Goal: Find specific page/section: Find specific page/section

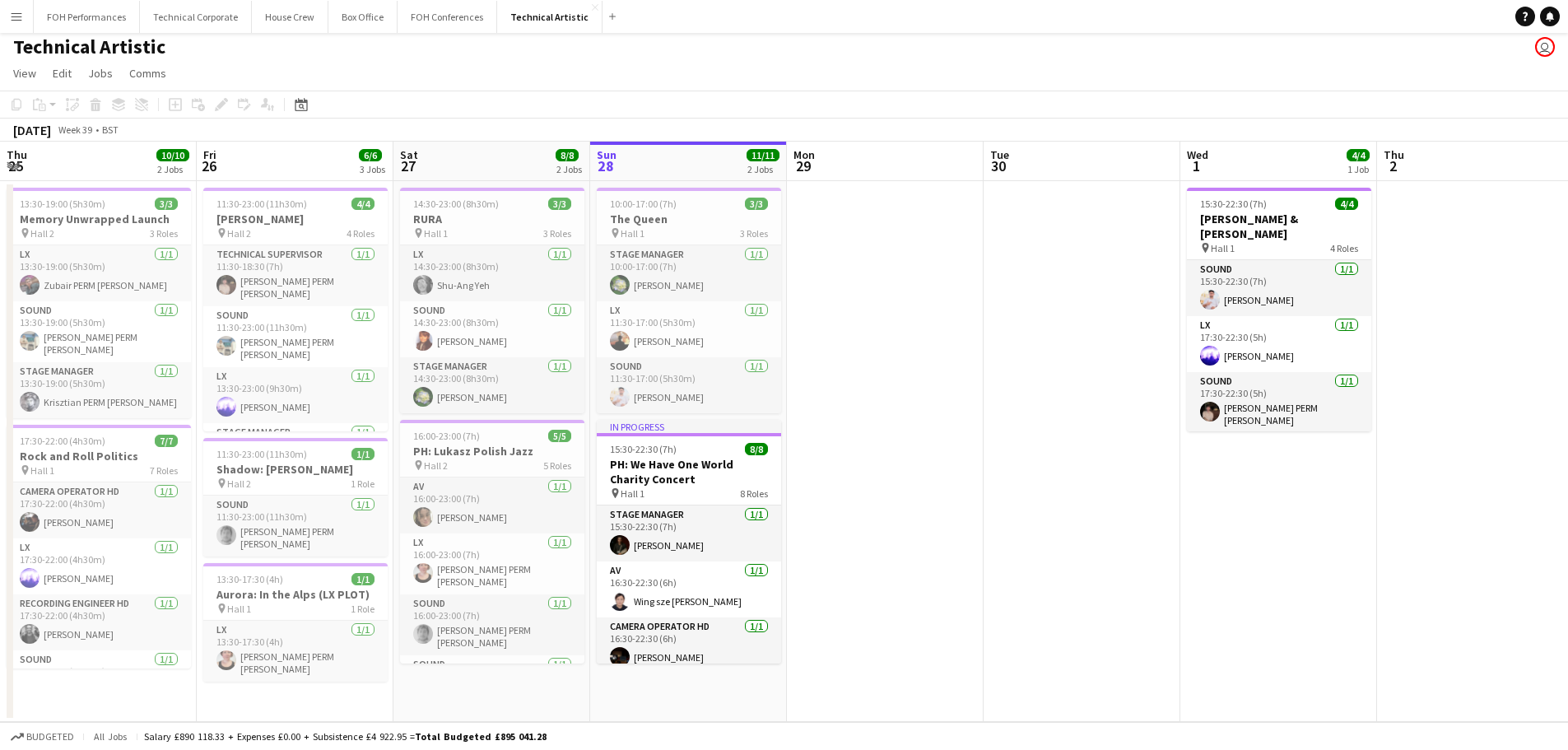
scroll to position [0, 394]
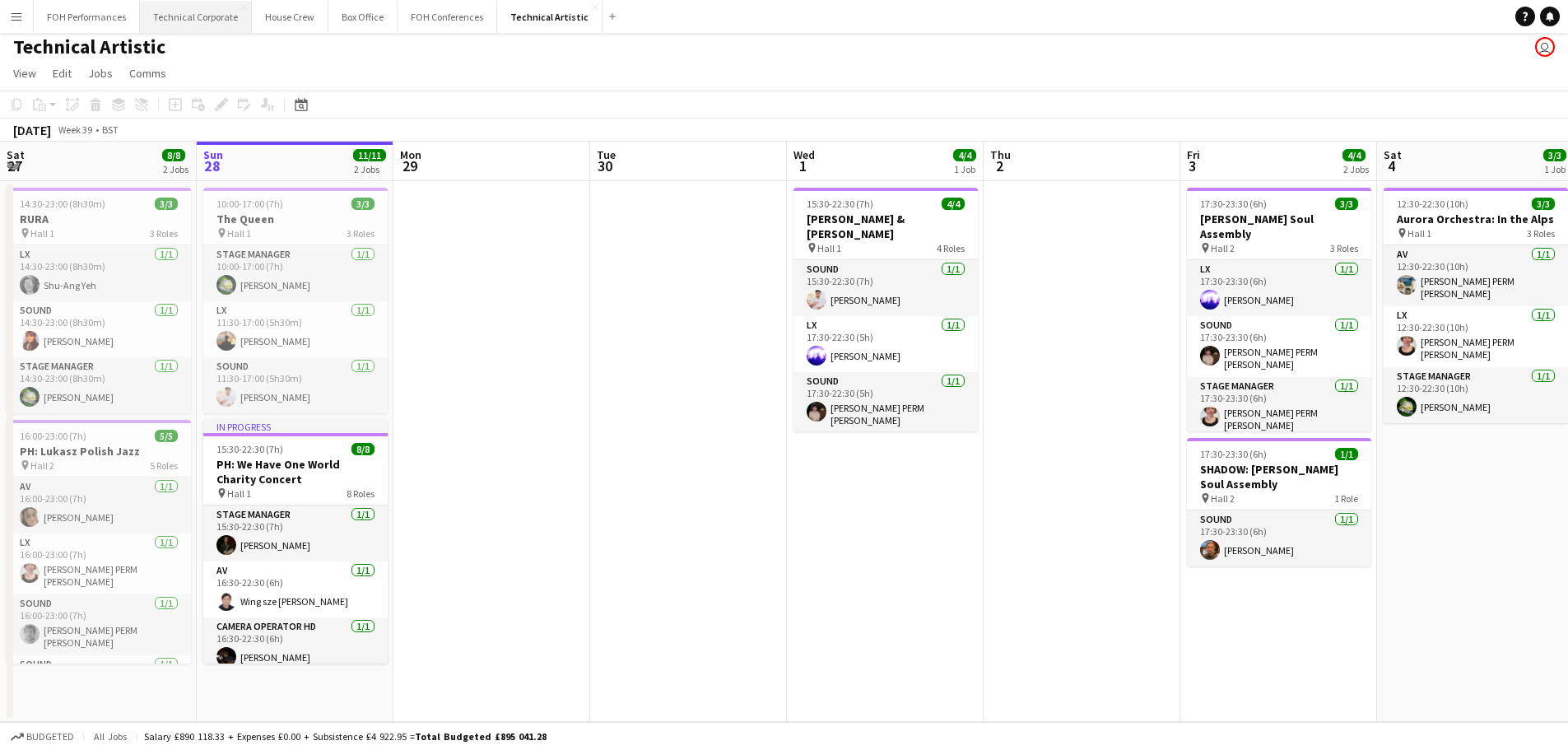
click at [200, 15] on button "Technical Corporate Close" at bounding box center [196, 17] width 112 height 32
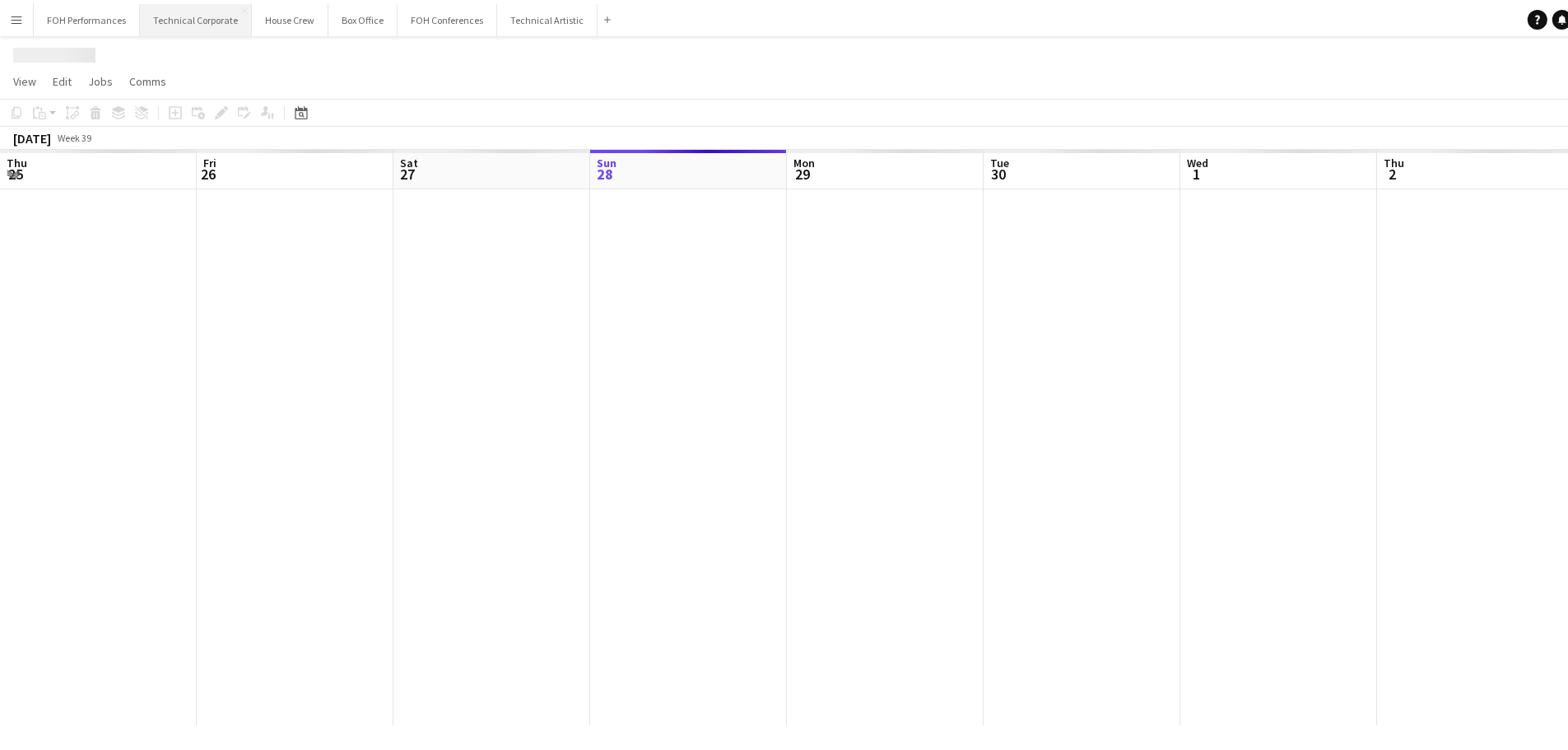
scroll to position [0, 394]
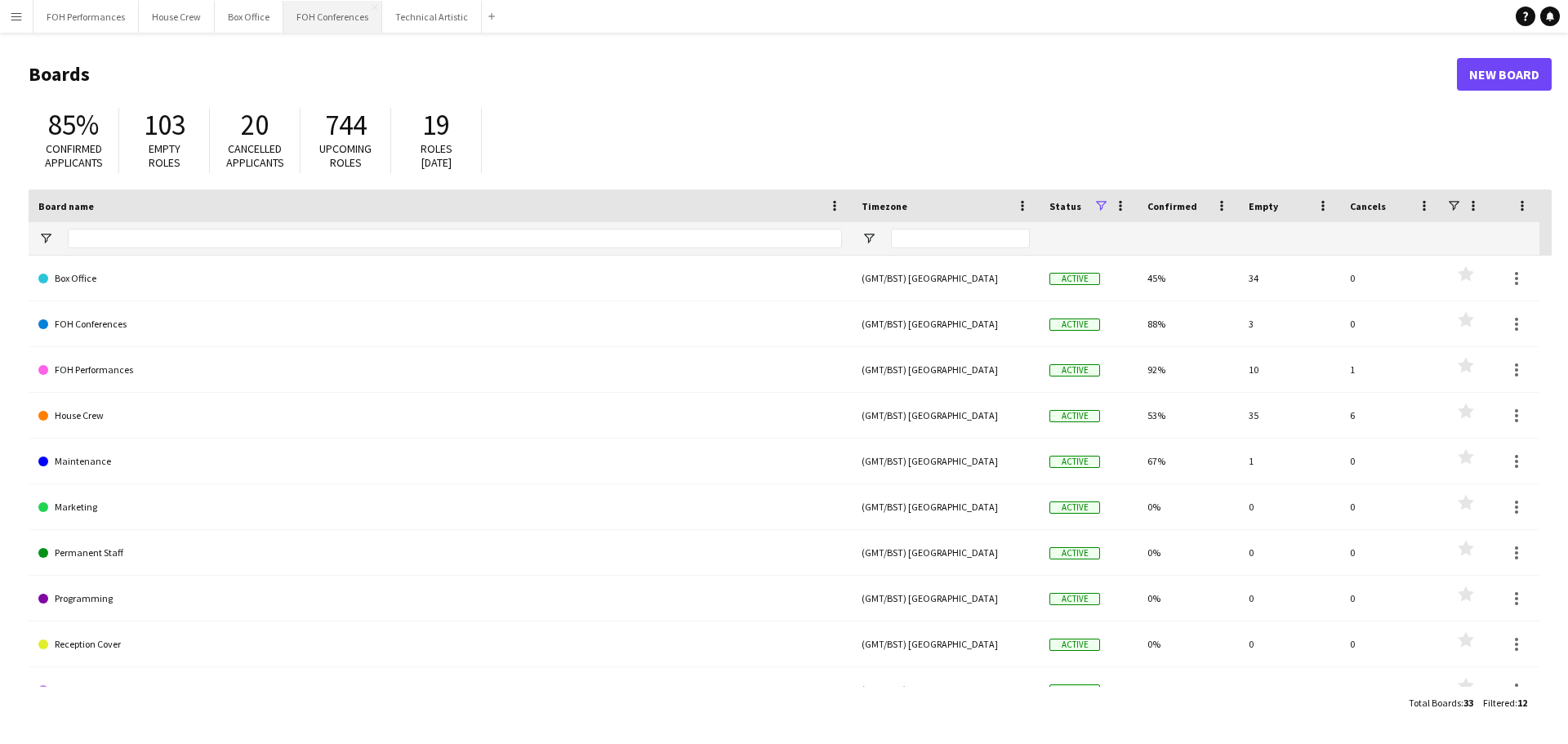
click at [334, 25] on button "FOH Conferences Close" at bounding box center [333, 16] width 99 height 32
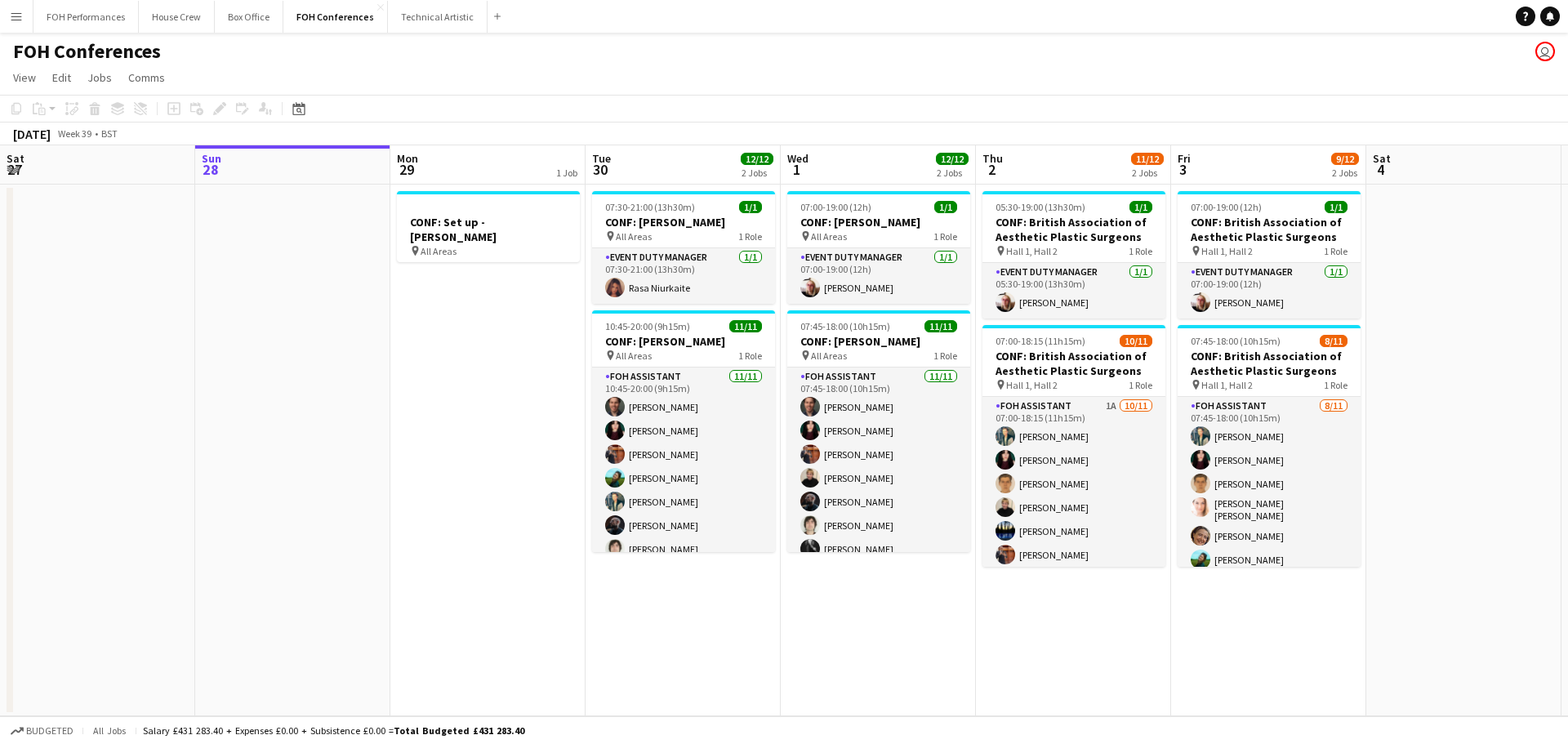
scroll to position [0, 504]
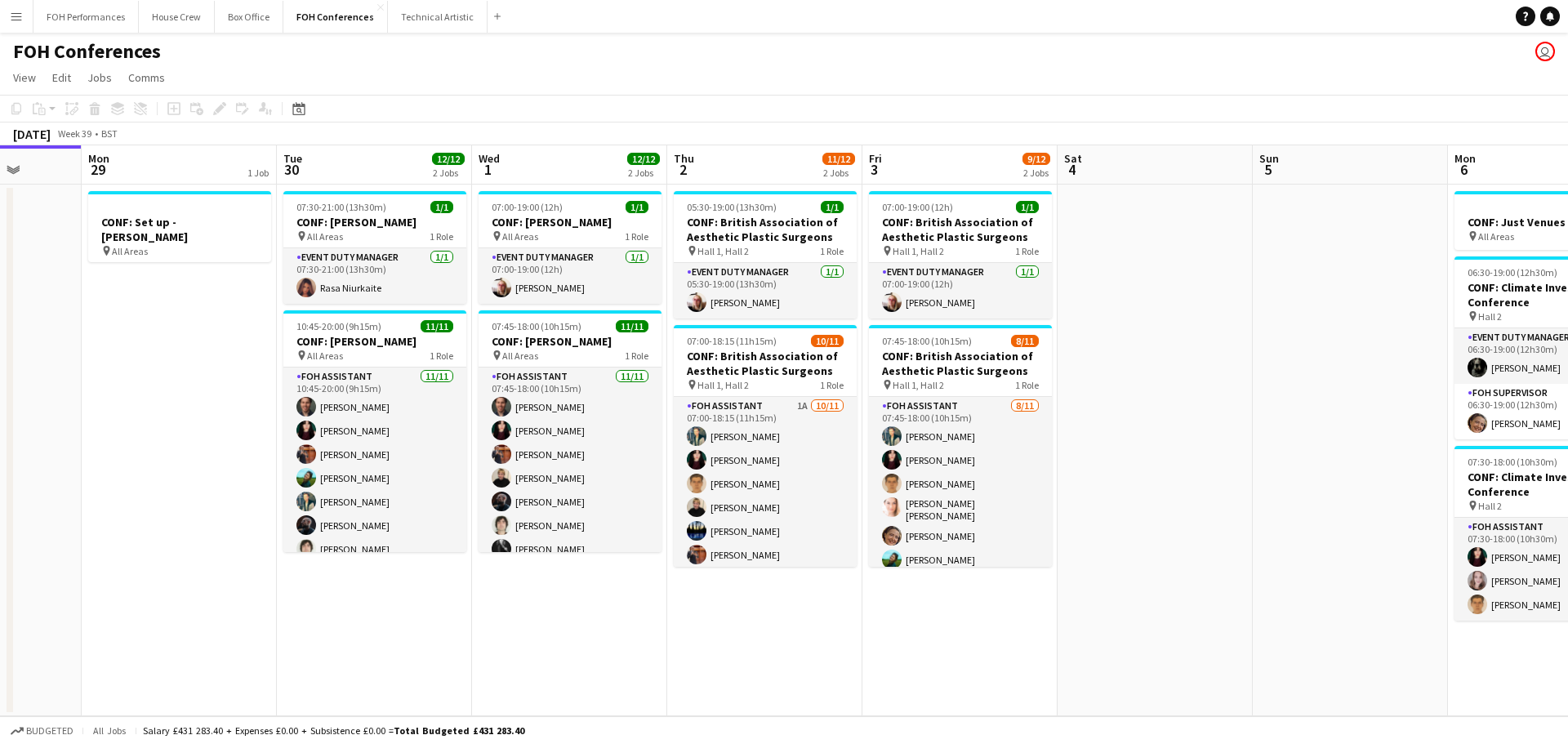
drag, startPoint x: 1360, startPoint y: 168, endPoint x: 612, endPoint y: 123, distance: 749.4
click at [612, 123] on app-calendar "Copy Paste Paste Ctrl+V Paste with crew Ctrl+Shift+V Paste linked Job [GEOGRAPH…" at bounding box center [784, 404] width 1568 height 621
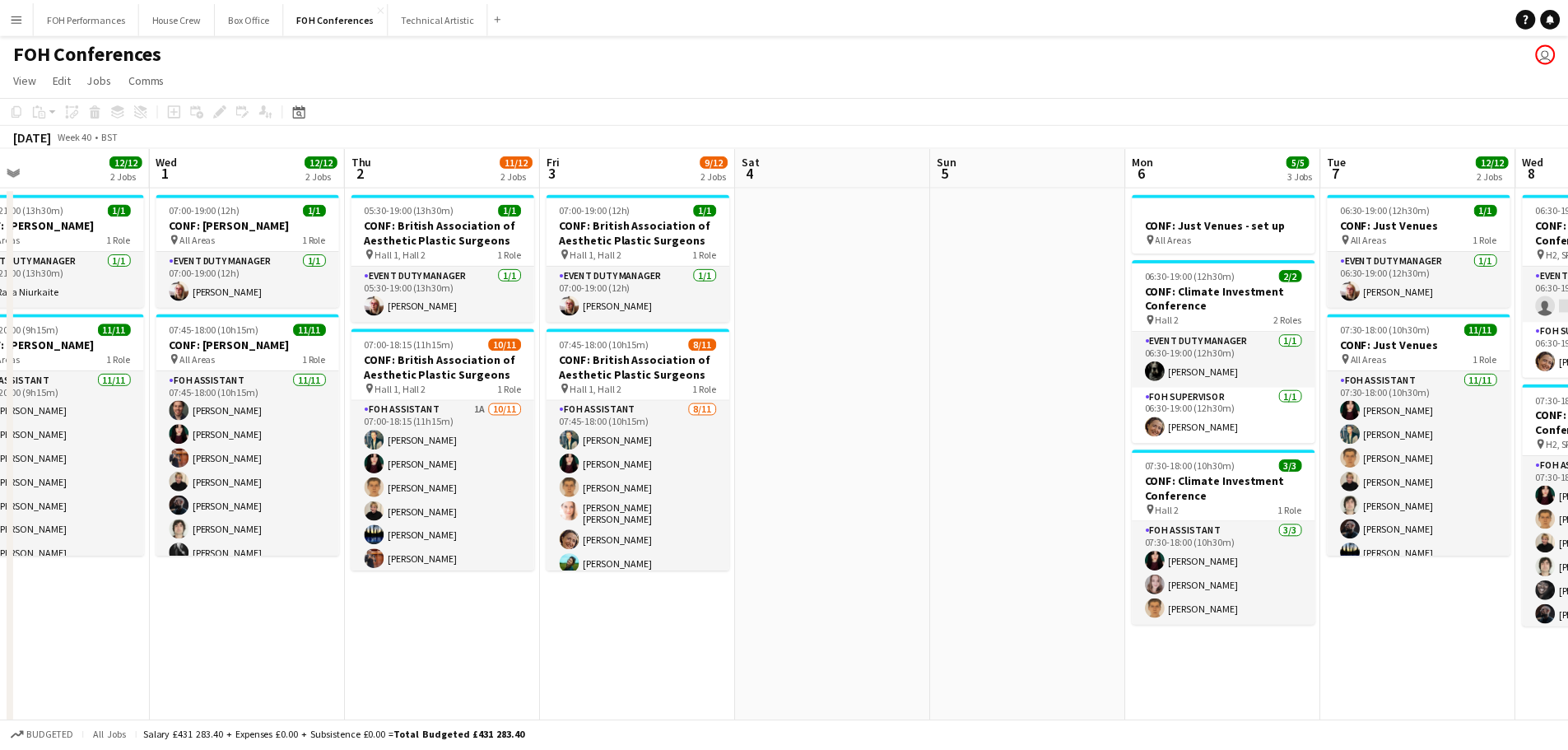
scroll to position [0, 476]
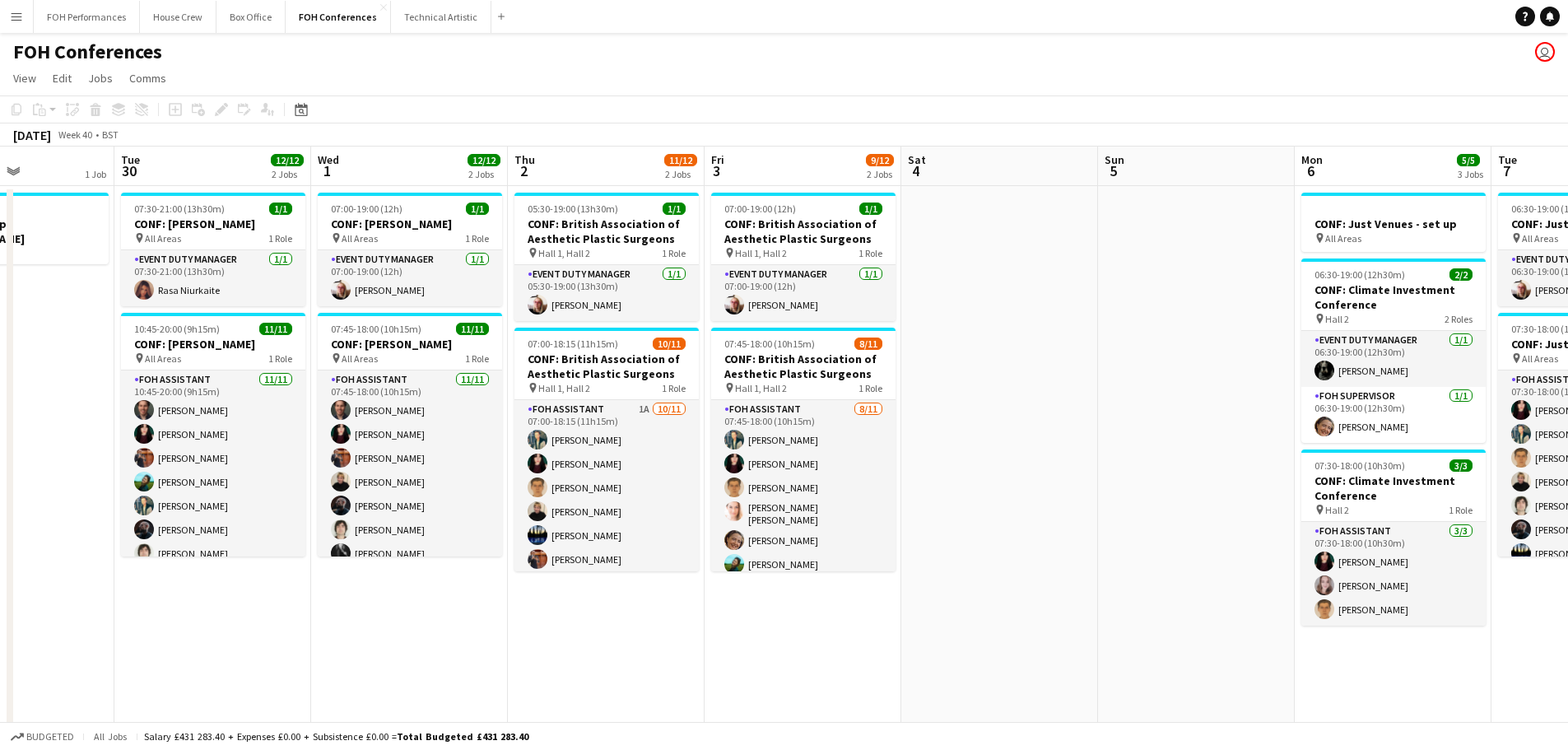
drag, startPoint x: 1499, startPoint y: 153, endPoint x: 1110, endPoint y: 145, distance: 389.1
click at [1110, 145] on app-calendar "Copy Paste Paste Ctrl+V Paste with crew Ctrl+Shift+V Paste linked Job [GEOGRAPH…" at bounding box center [784, 522] width 1568 height 855
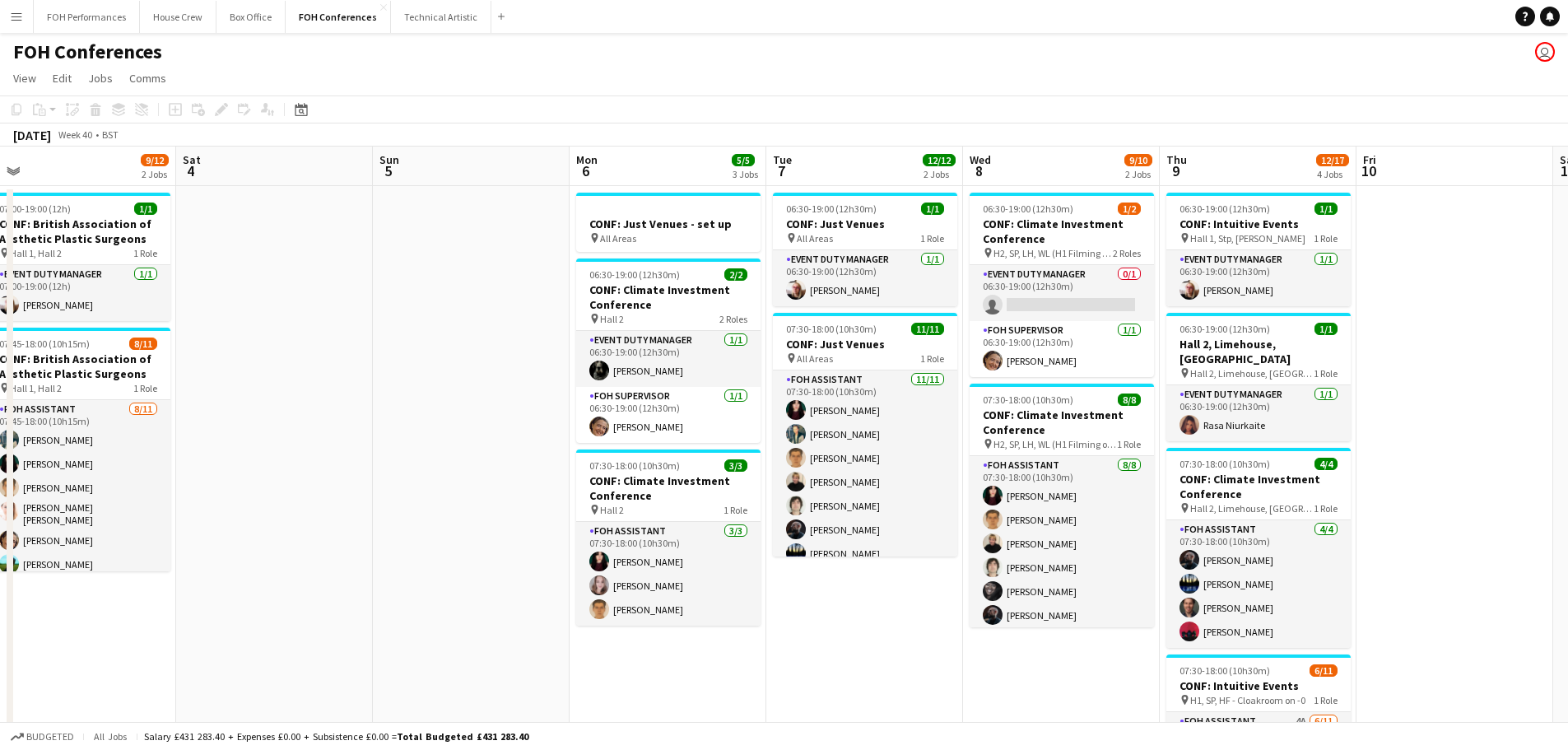
scroll to position [0, 611]
drag, startPoint x: 1406, startPoint y: 166, endPoint x: 680, endPoint y: 194, distance: 726.5
click at [680, 194] on app-calendar-viewport "Tue 30 12/12 2 Jobs Wed 1 12/12 2 Jobs Thu 2 11/12 2 Jobs Fri 3 9/12 2 Jobs Sat…" at bounding box center [784, 548] width 1568 height 803
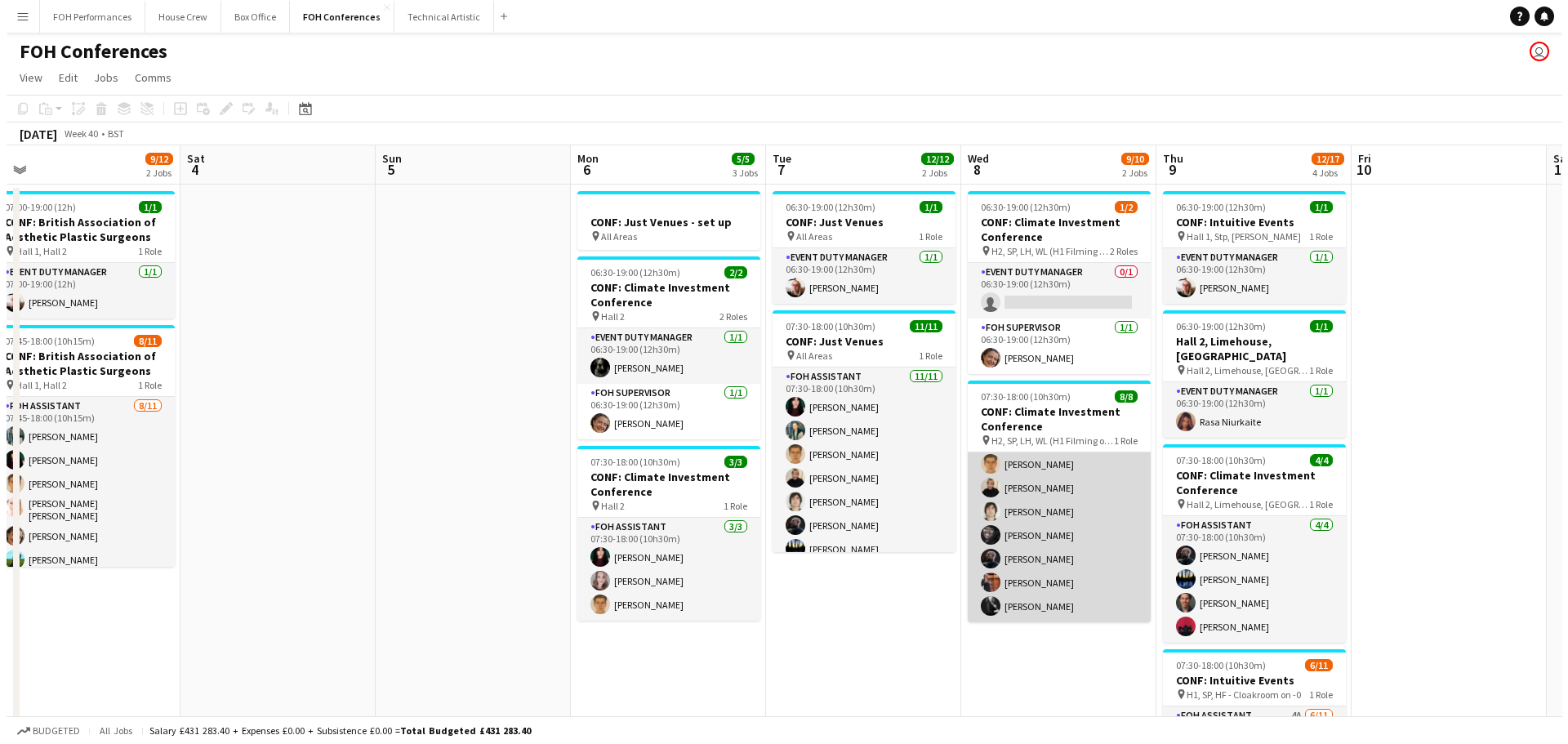
scroll to position [0, 0]
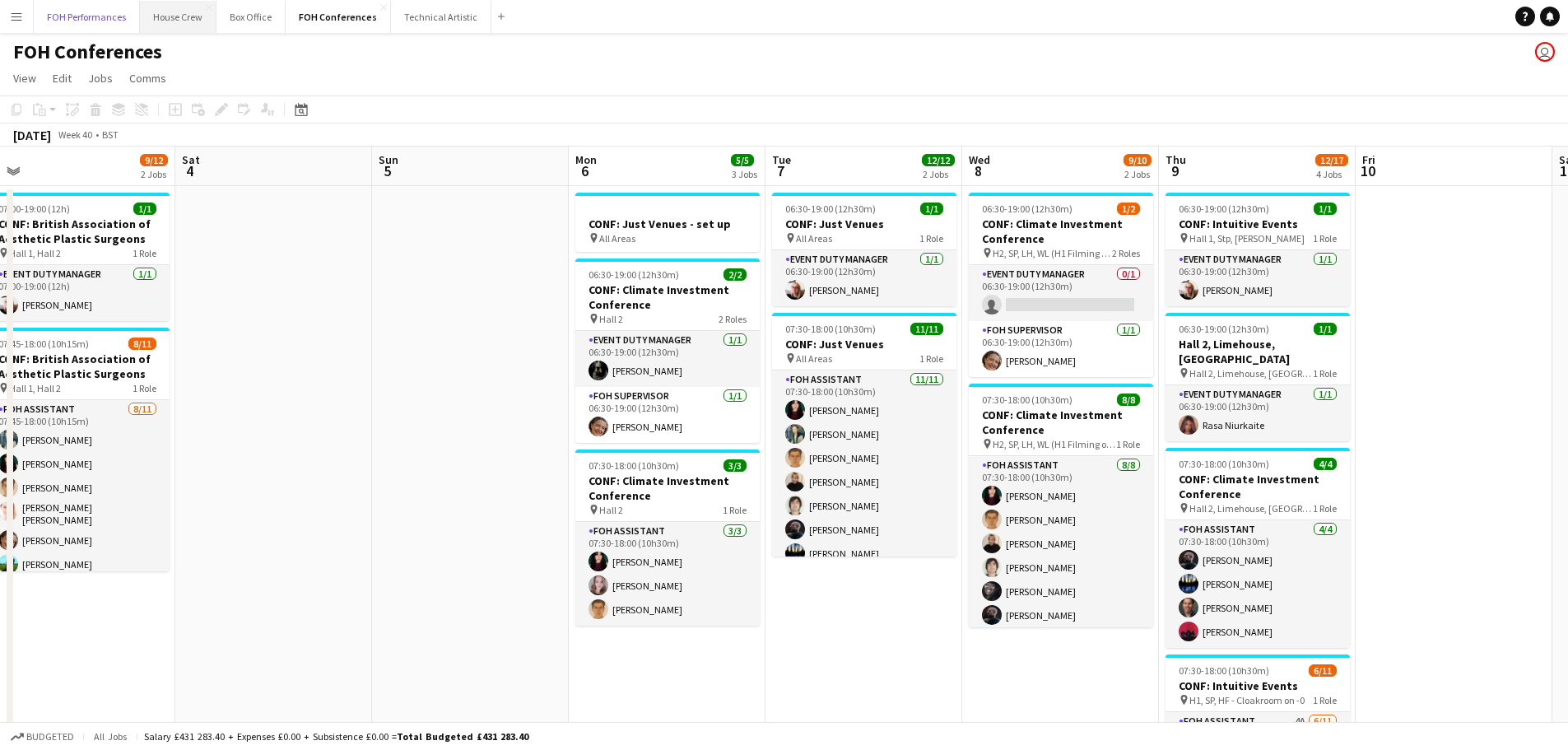
drag, startPoint x: 123, startPoint y: 16, endPoint x: 142, endPoint y: 24, distance: 20.6
click at [123, 16] on button "FOH Performances Close" at bounding box center [87, 17] width 107 height 32
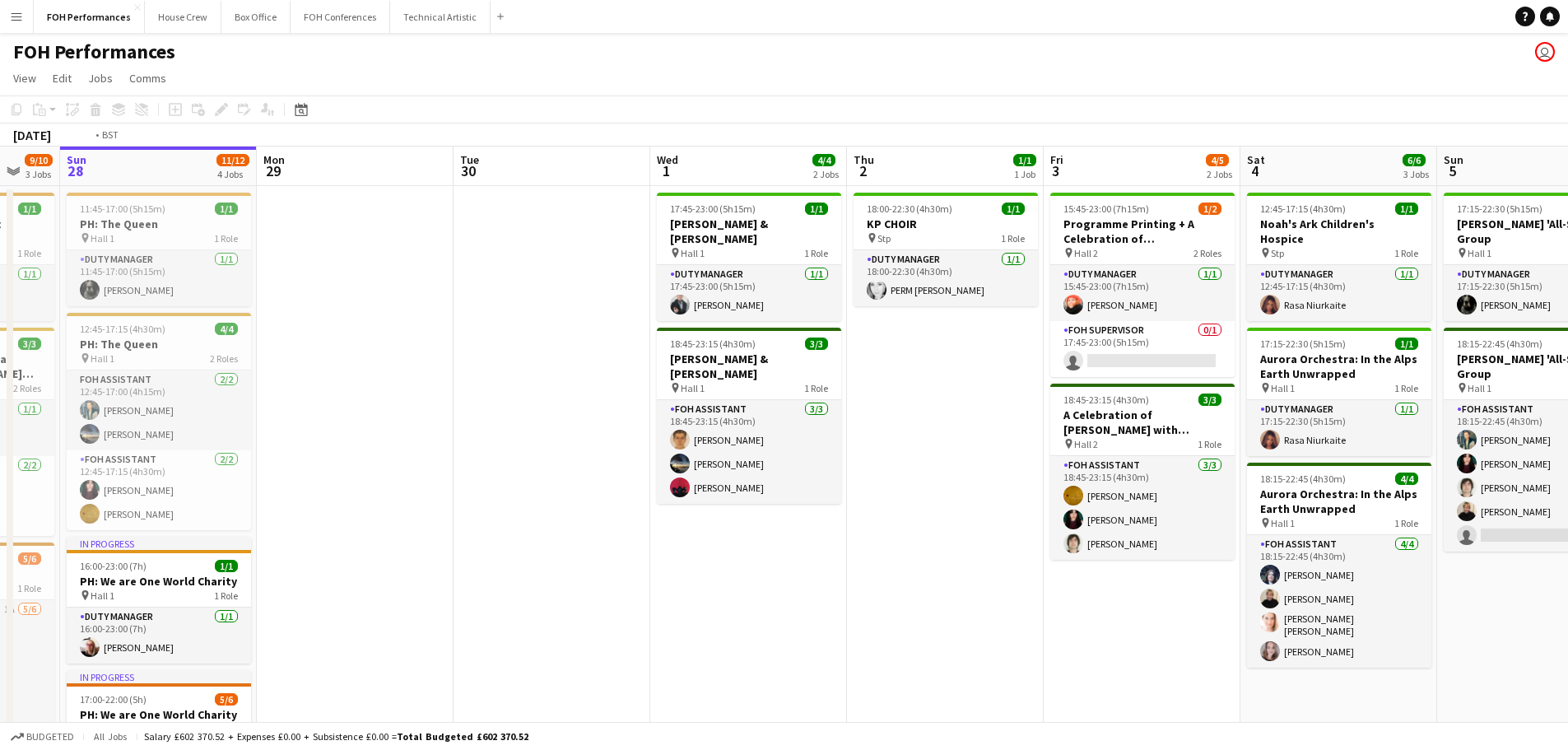
scroll to position [0, 517]
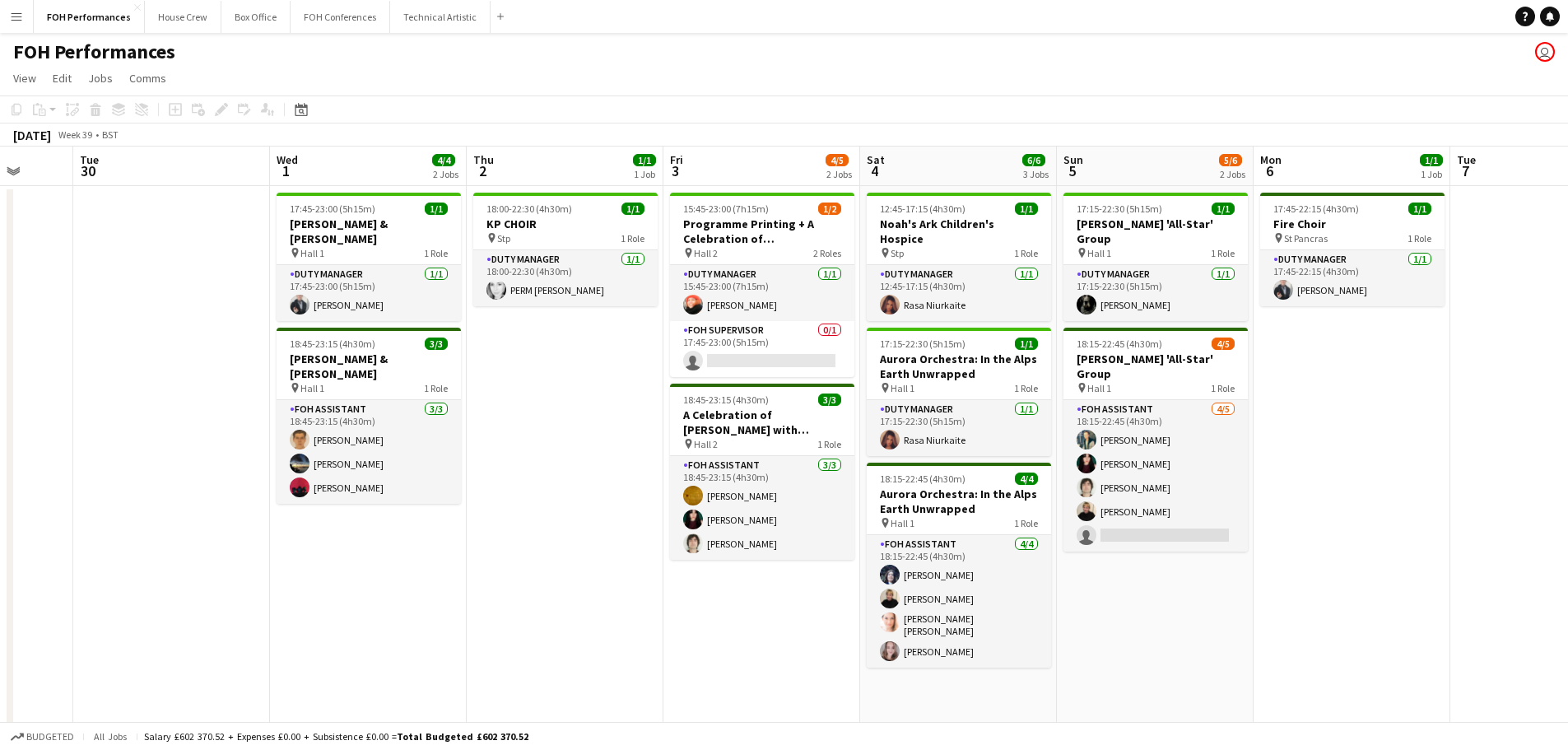
drag, startPoint x: 1459, startPoint y: 167, endPoint x: 619, endPoint y: 129, distance: 840.9
click at [619, 129] on app-calendar "Copy Paste Paste Ctrl+V Paste with crew Ctrl+Shift+V Paste linked Job [GEOGRAPH…" at bounding box center [784, 530] width 1568 height 870
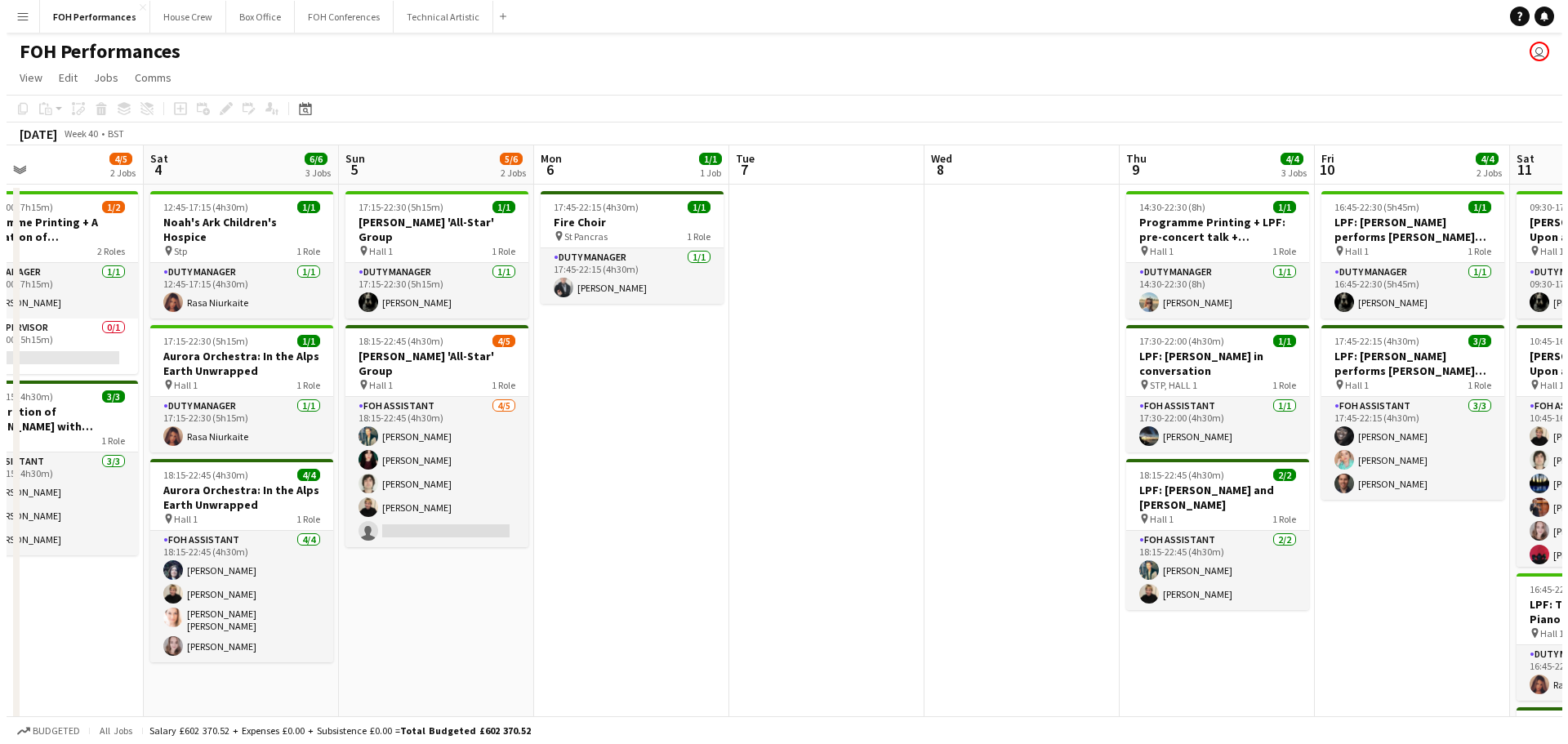
scroll to position [0, 514]
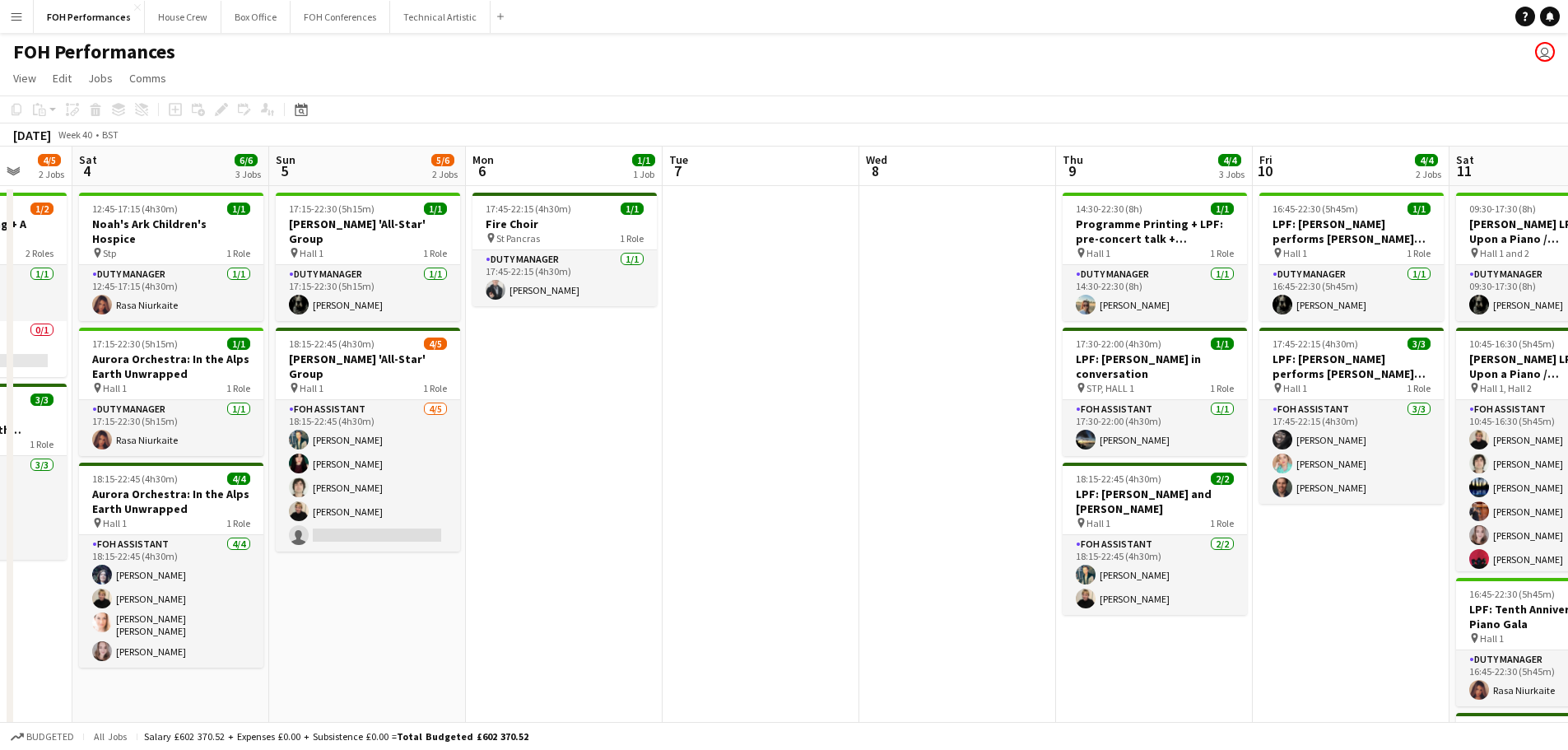
drag, startPoint x: 1488, startPoint y: 163, endPoint x: 663, endPoint y: 142, distance: 825.3
click at [663, 142] on app-calendar "Copy Paste Paste Ctrl+V Paste with crew Ctrl+Shift+V Paste linked Job [GEOGRAPH…" at bounding box center [784, 530] width 1568 height 870
click at [324, 25] on button "FOH Conferences Close" at bounding box center [340, 17] width 100 height 32
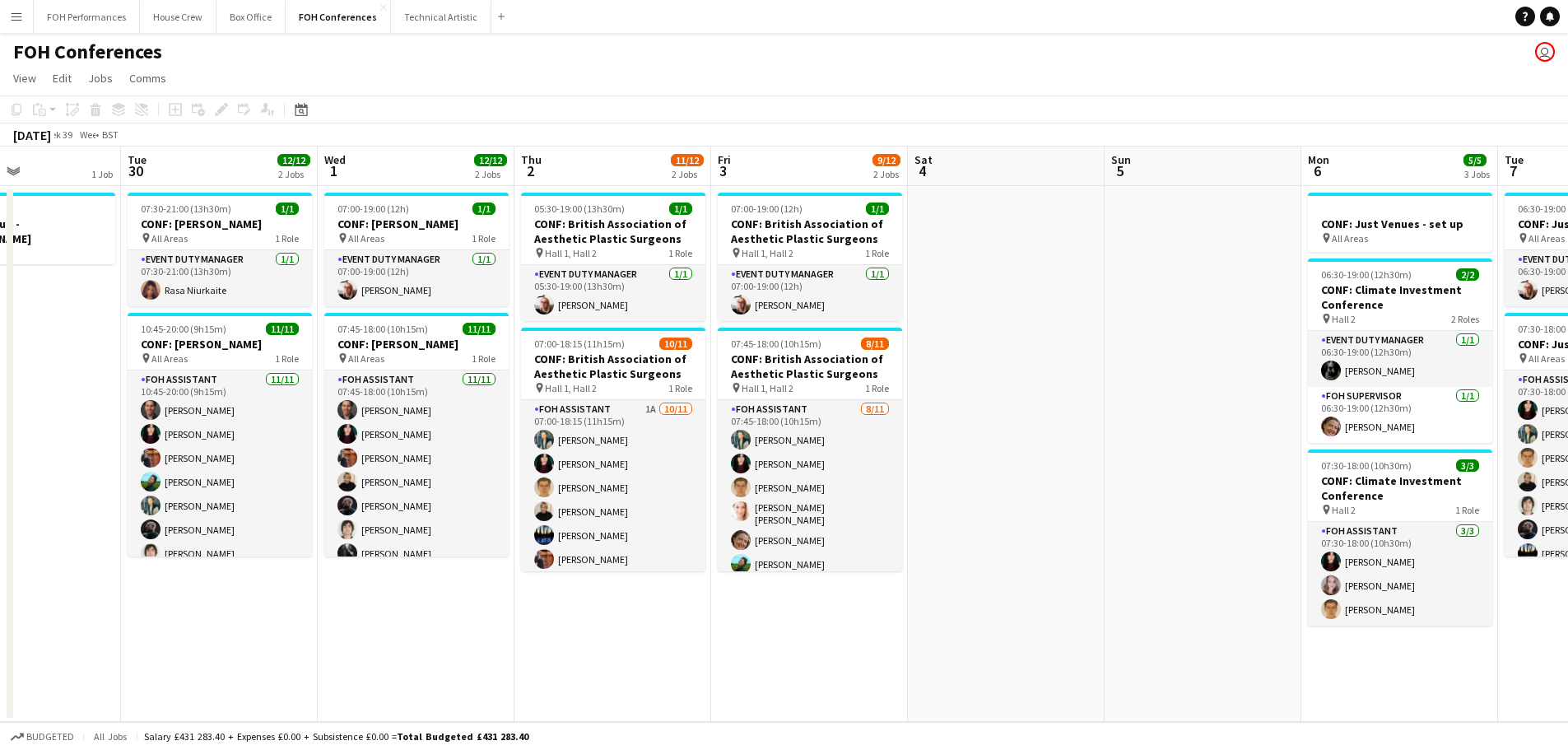
scroll to position [0, 469]
drag, startPoint x: 1427, startPoint y: 169, endPoint x: 690, endPoint y: 133, distance: 737.9
click at [658, 120] on app-calendar "Copy Paste Paste Ctrl+V Paste with crew Ctrl+Shift+V Paste linked Job [GEOGRAPH…" at bounding box center [784, 522] width 1568 height 855
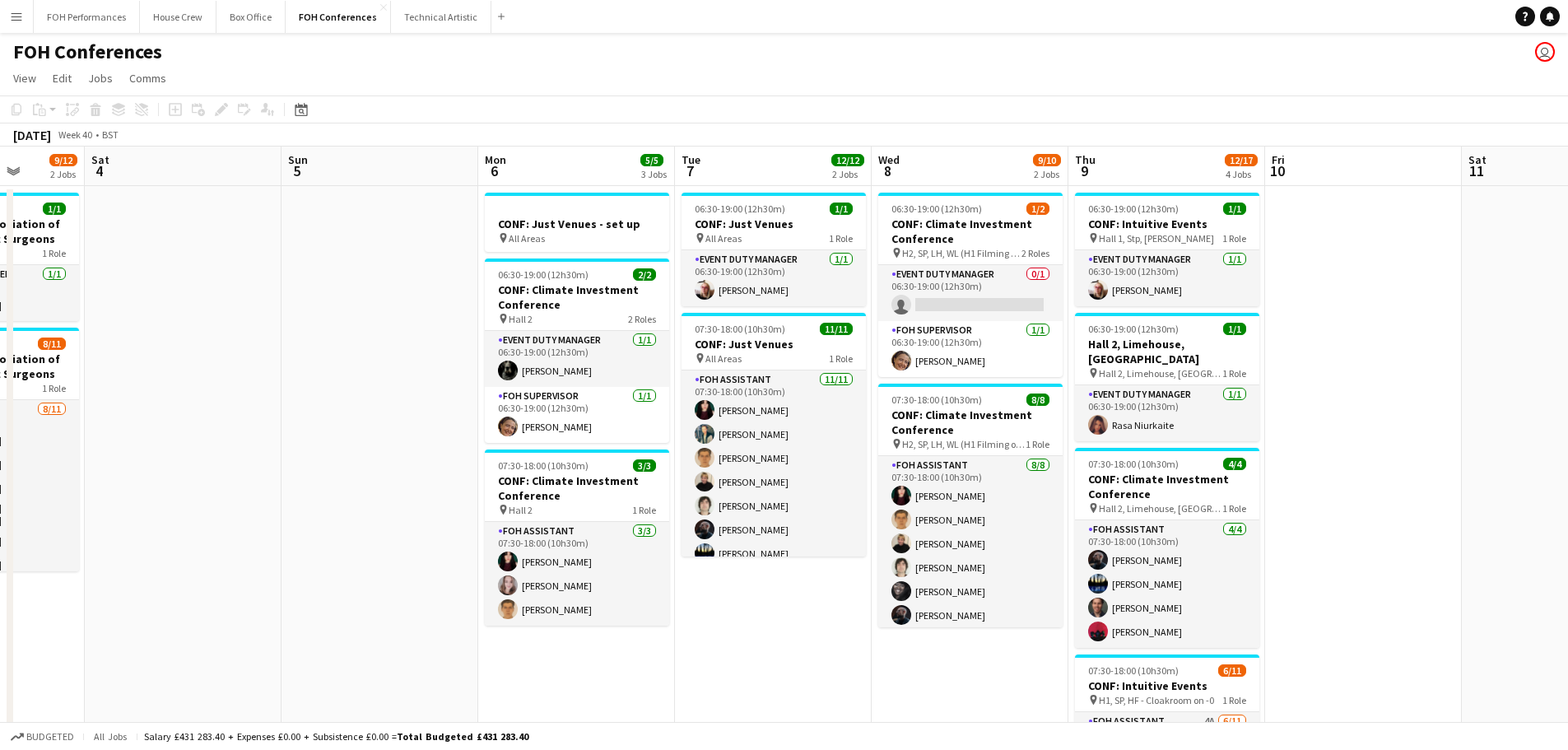
scroll to position [0, 514]
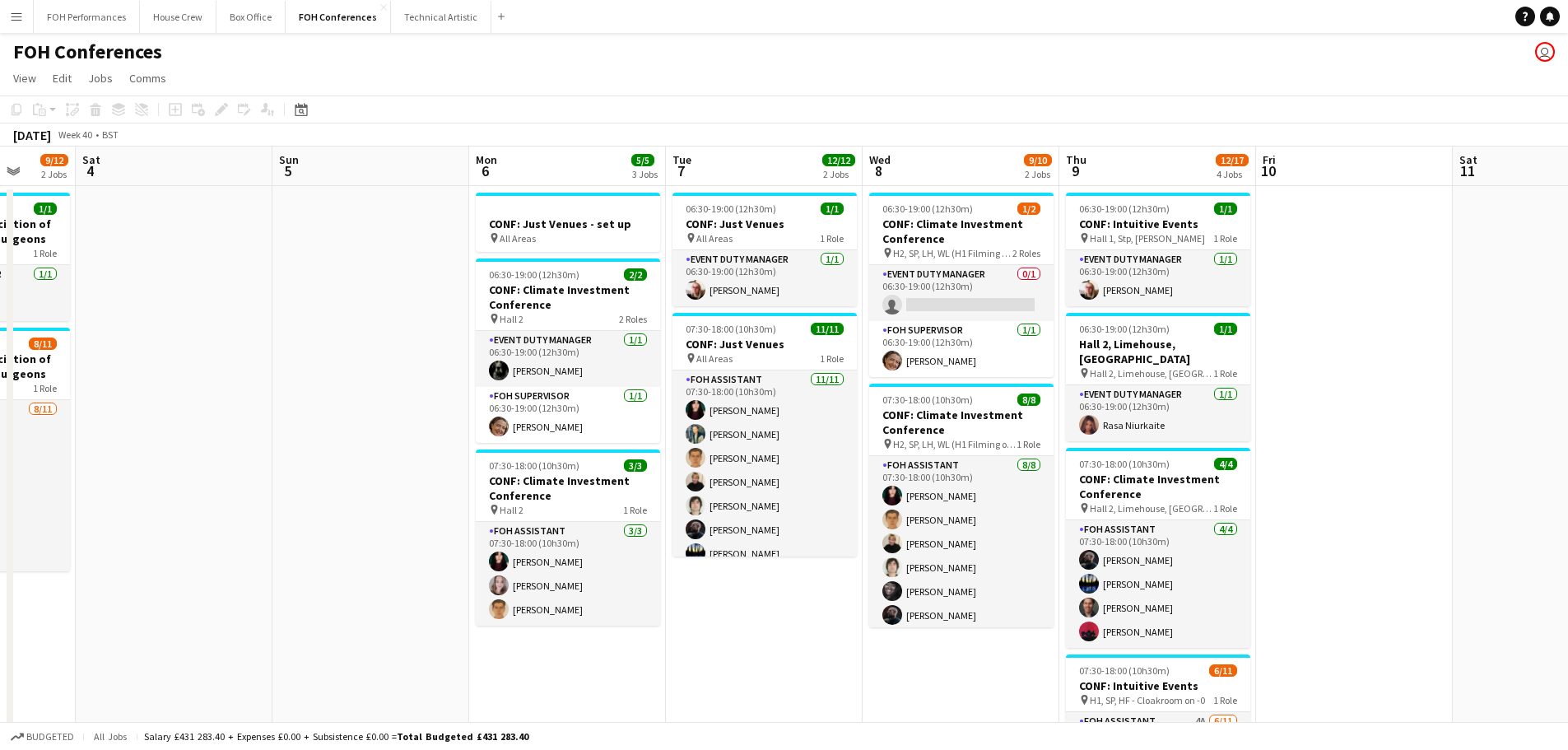
drag, startPoint x: 1544, startPoint y: 179, endPoint x: 712, endPoint y: 219, distance: 833.0
click at [712, 219] on app-calendar-viewport "Wed 1 12/12 2 Jobs Thu 2 11/12 2 Jobs Fri 3 9/12 2 Jobs Sat 4 Sun 5 Mon 6 5/5 3…" at bounding box center [784, 548] width 1568 height 803
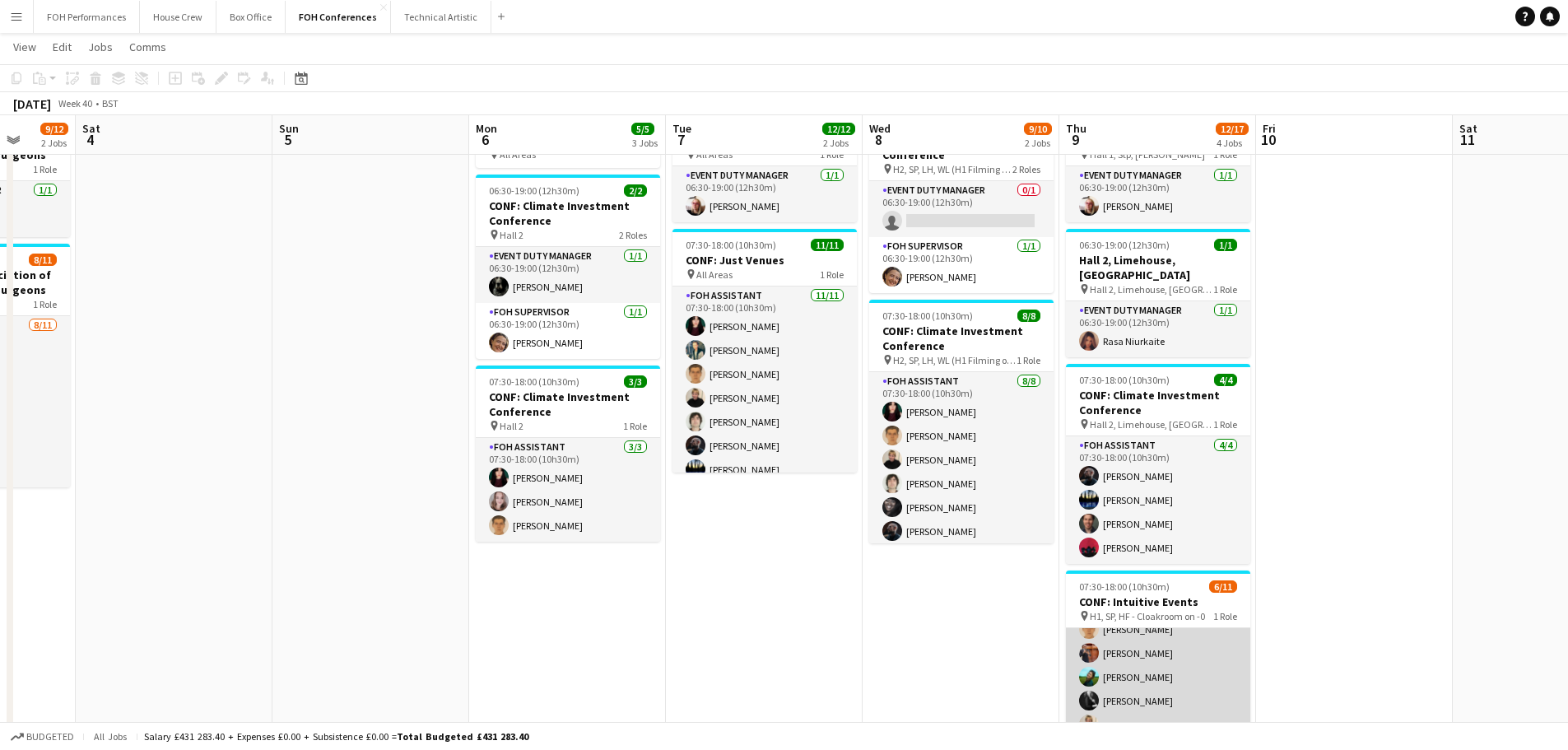
scroll to position [0, 0]
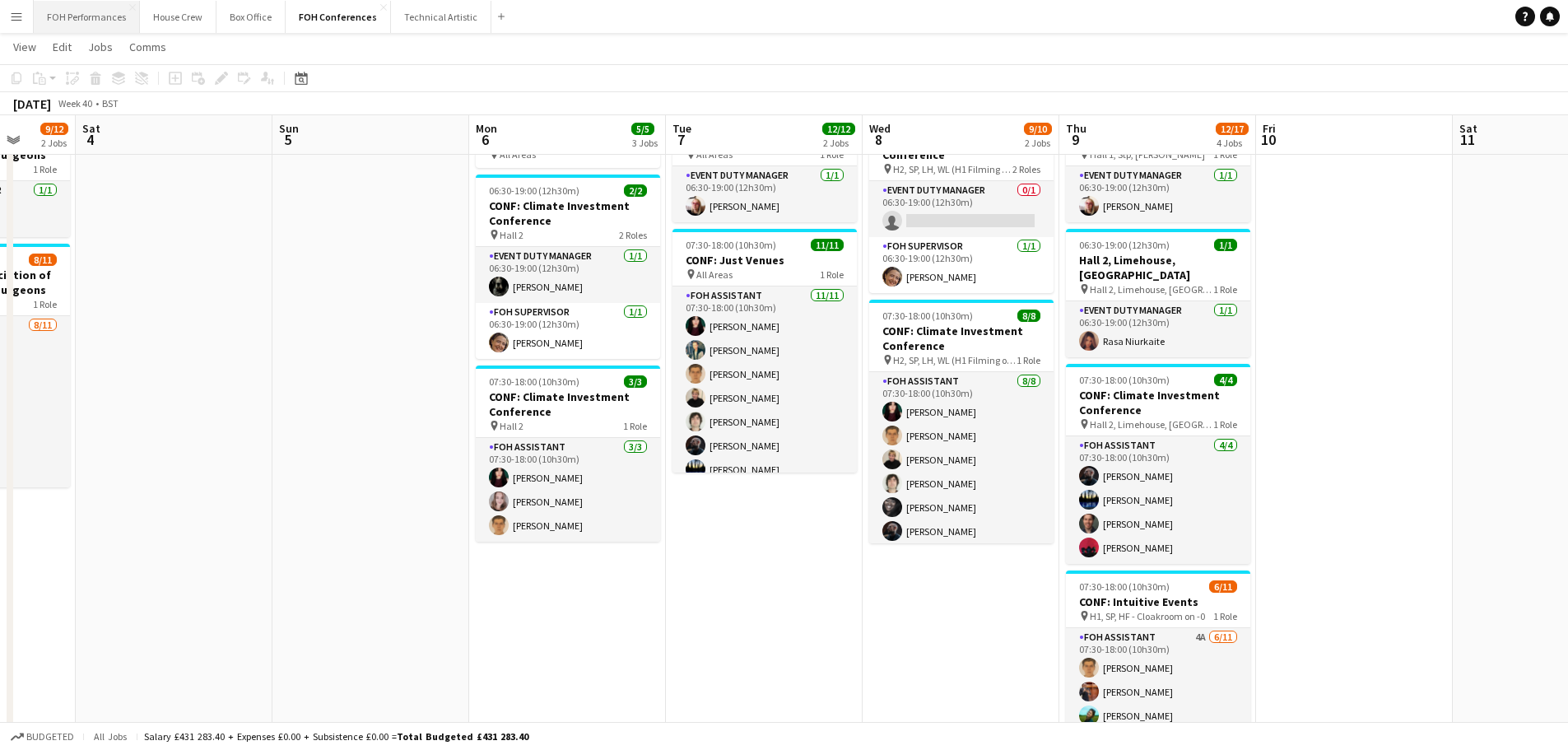
click at [89, 17] on button "FOH Performances Close" at bounding box center [87, 17] width 107 height 32
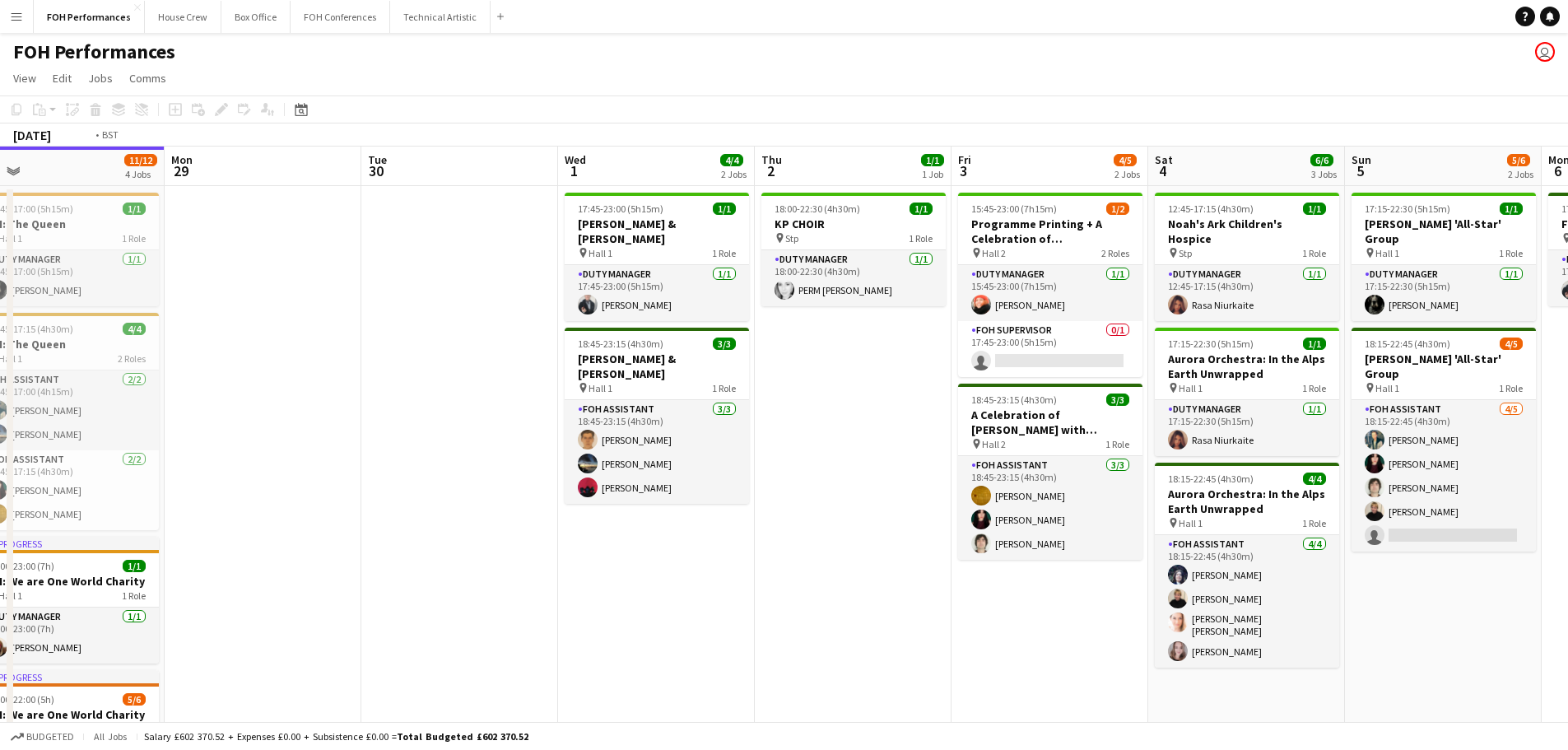
scroll to position [0, 599]
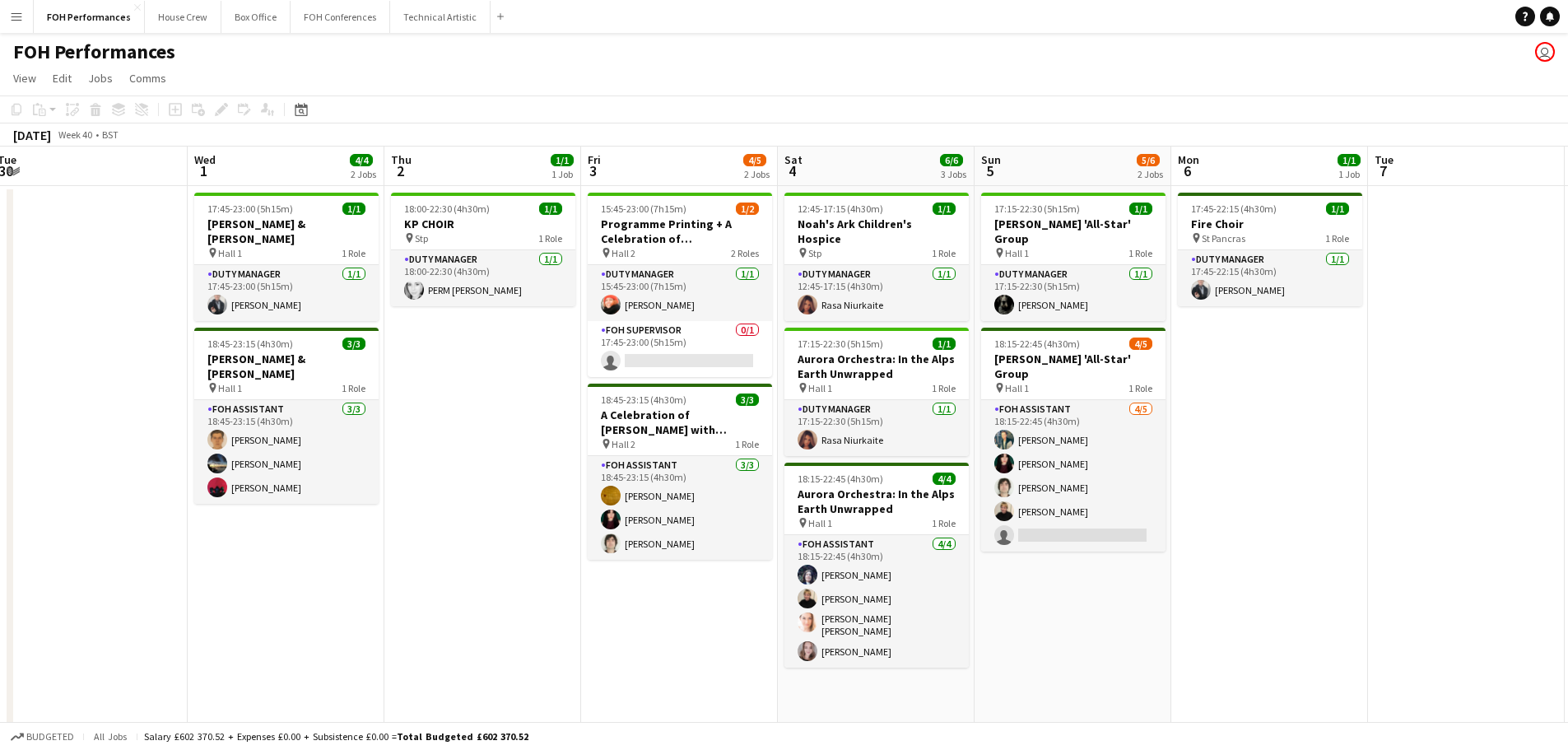
drag, startPoint x: 1426, startPoint y: 164, endPoint x: 554, endPoint y: 135, distance: 872.5
click at [554, 135] on app-calendar "Copy Paste Paste Ctrl+V Paste with crew Ctrl+Shift+V Paste linked Job [GEOGRAPH…" at bounding box center [784, 530] width 1568 height 870
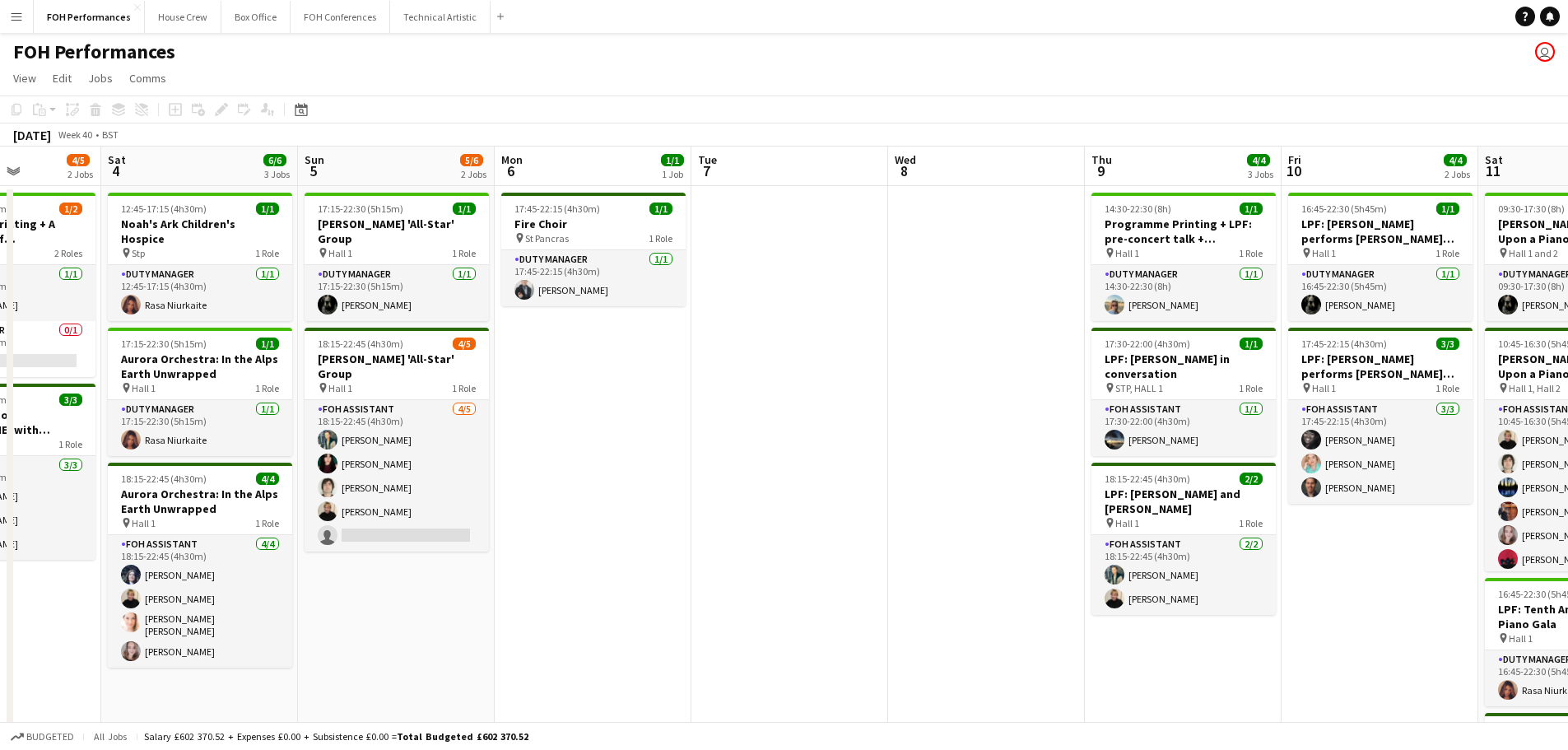
scroll to position [0, 492]
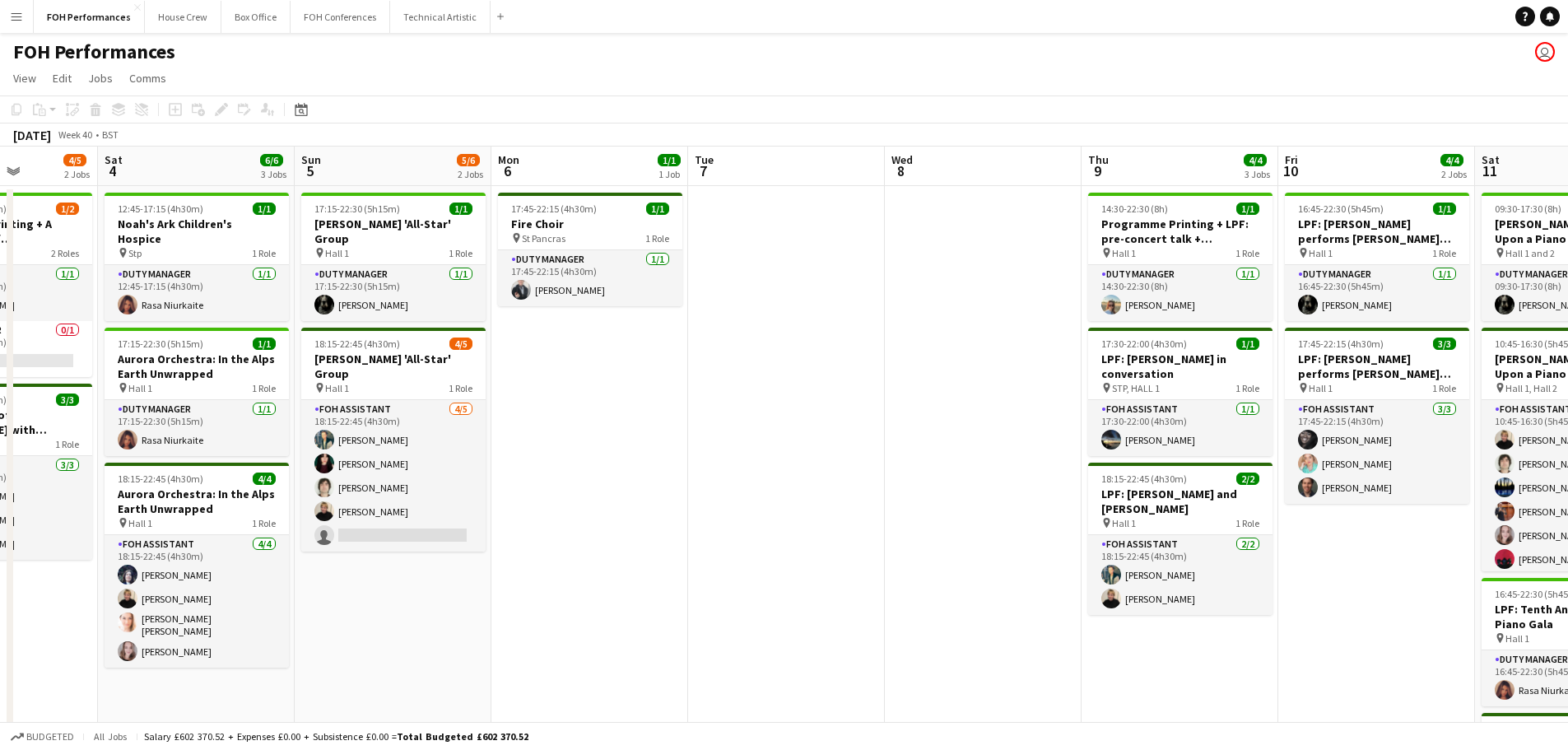
drag, startPoint x: 1423, startPoint y: 169, endPoint x: 743, endPoint y: 182, distance: 680.1
click at [743, 182] on app-calendar-viewport "Wed 1 4/4 2 Jobs Thu 2 1/1 1 Job Fri 3 4/5 2 Jobs Sat 4 6/6 3 Jobs Sun 5 5/6 2 …" at bounding box center [784, 556] width 1568 height 819
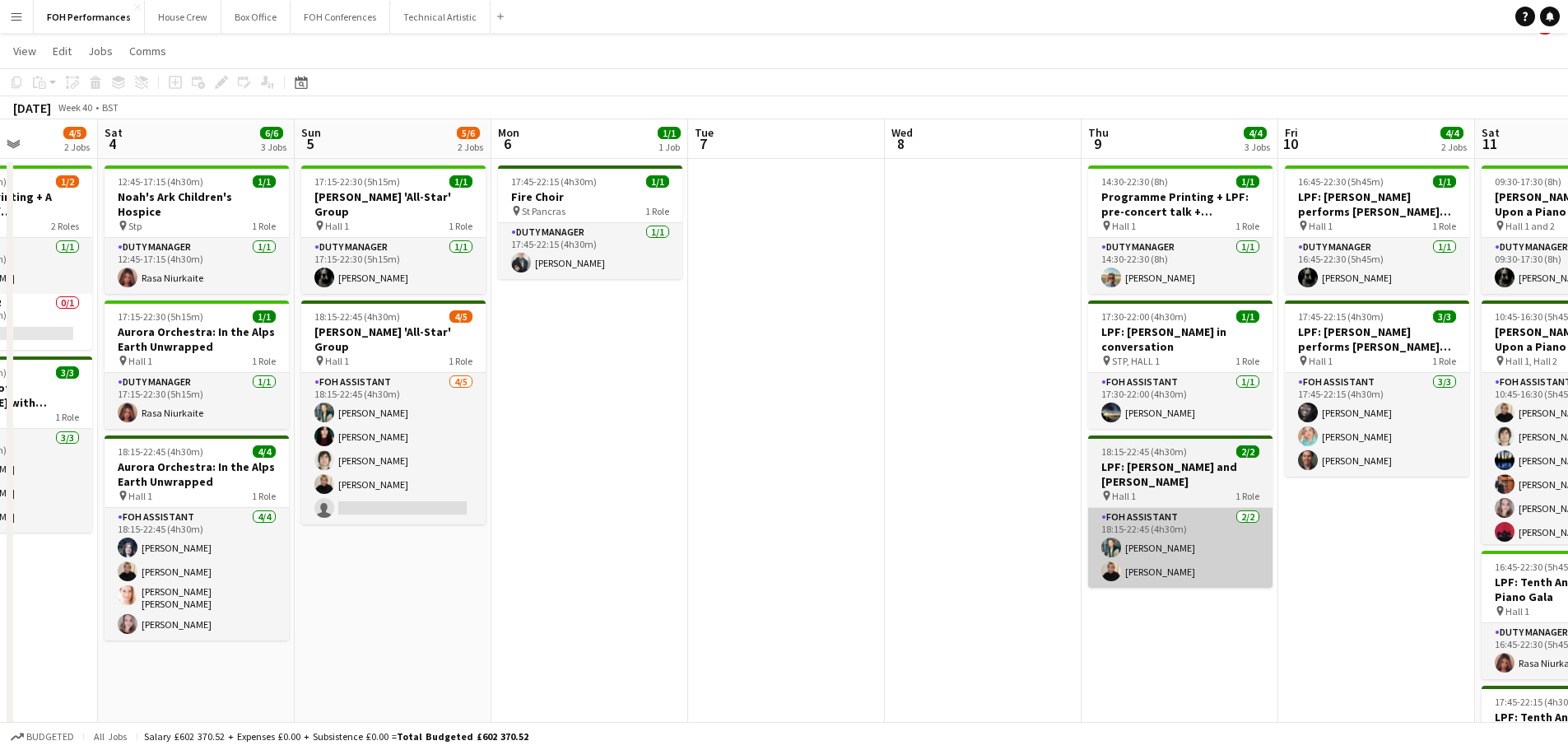
scroll to position [0, 0]
